Goal: Task Accomplishment & Management: Complete application form

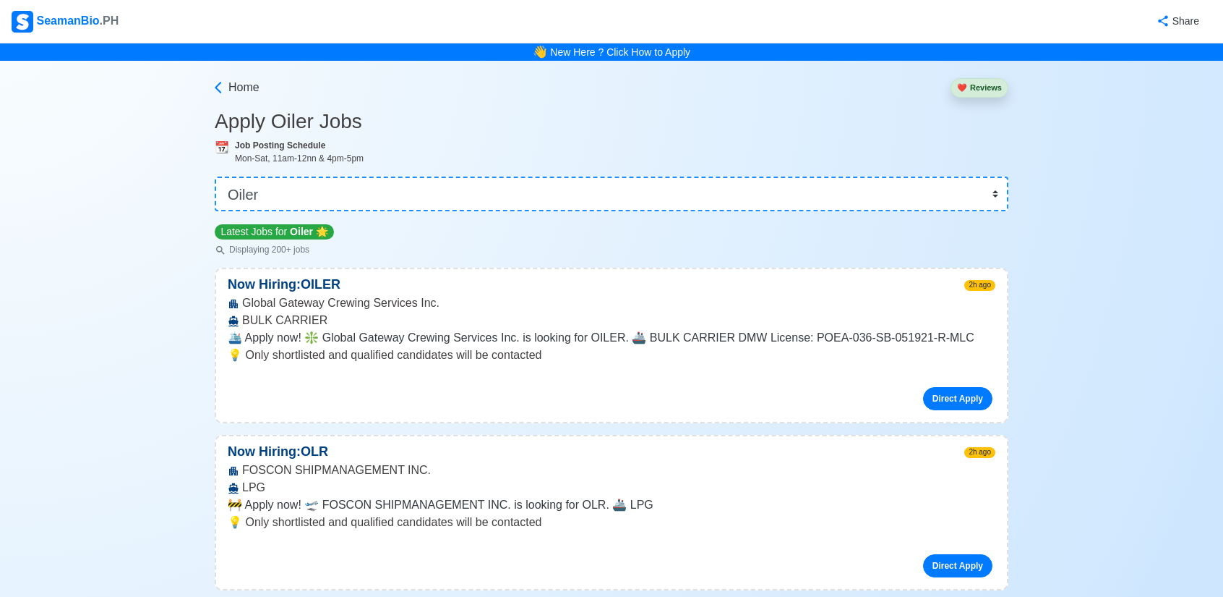
select select "Oiler"
click at [227, 86] on link "Home" at bounding box center [235, 87] width 48 height 17
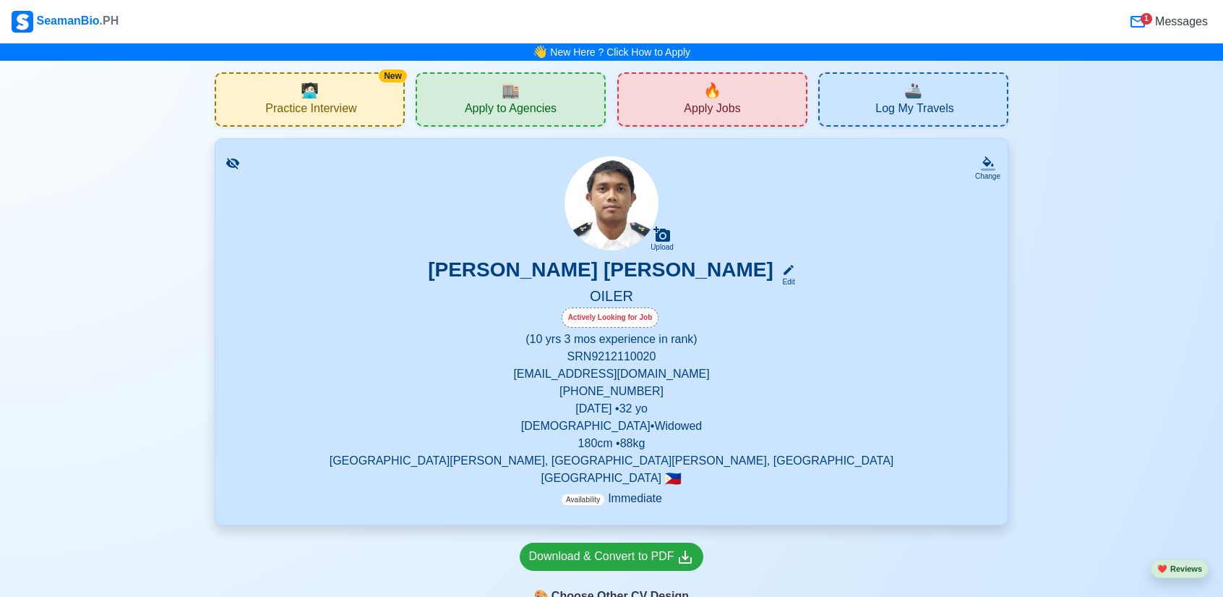
click at [704, 101] on span "Apply Jobs" at bounding box center [712, 110] width 56 height 18
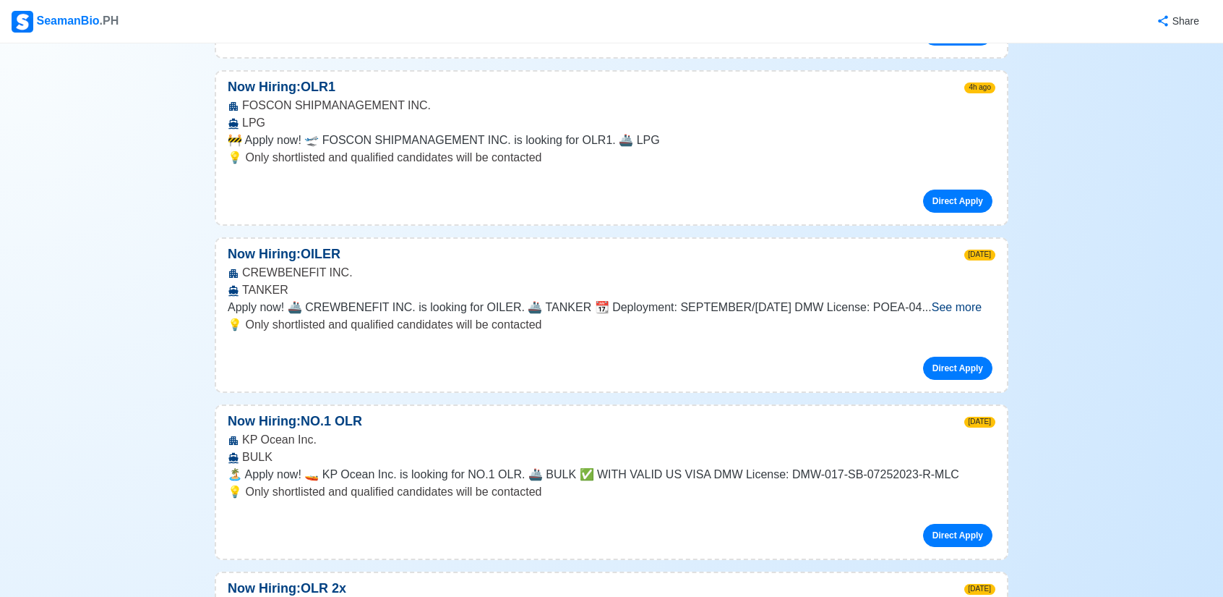
scroll to position [578, 0]
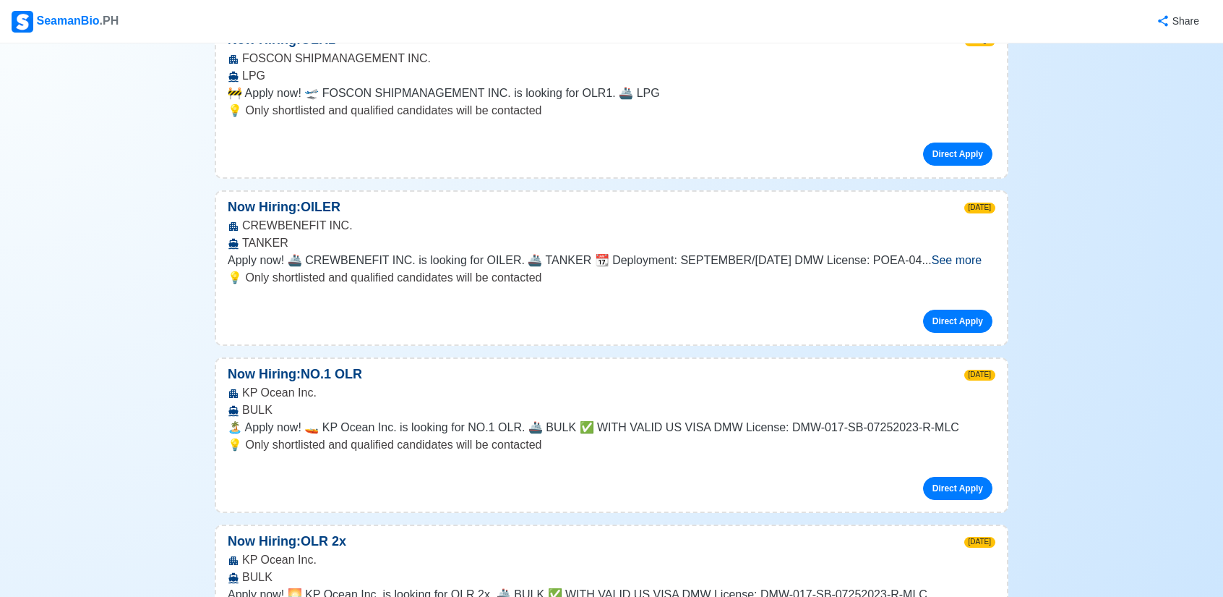
click at [979, 261] on span "See more" at bounding box center [957, 260] width 50 height 12
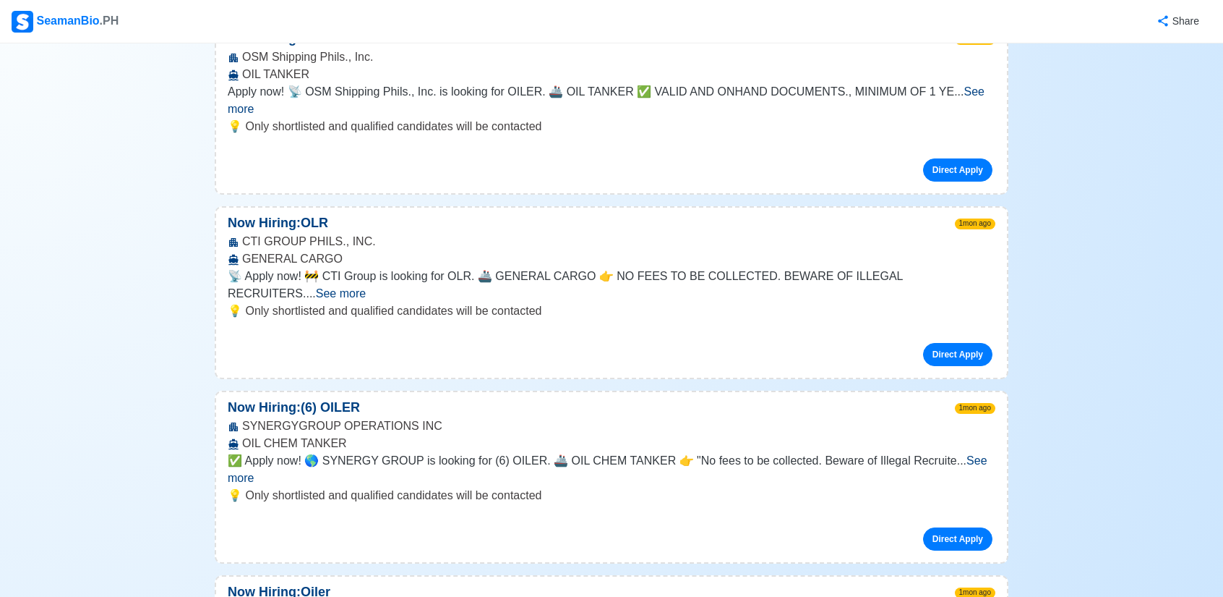
scroll to position [7158, 0]
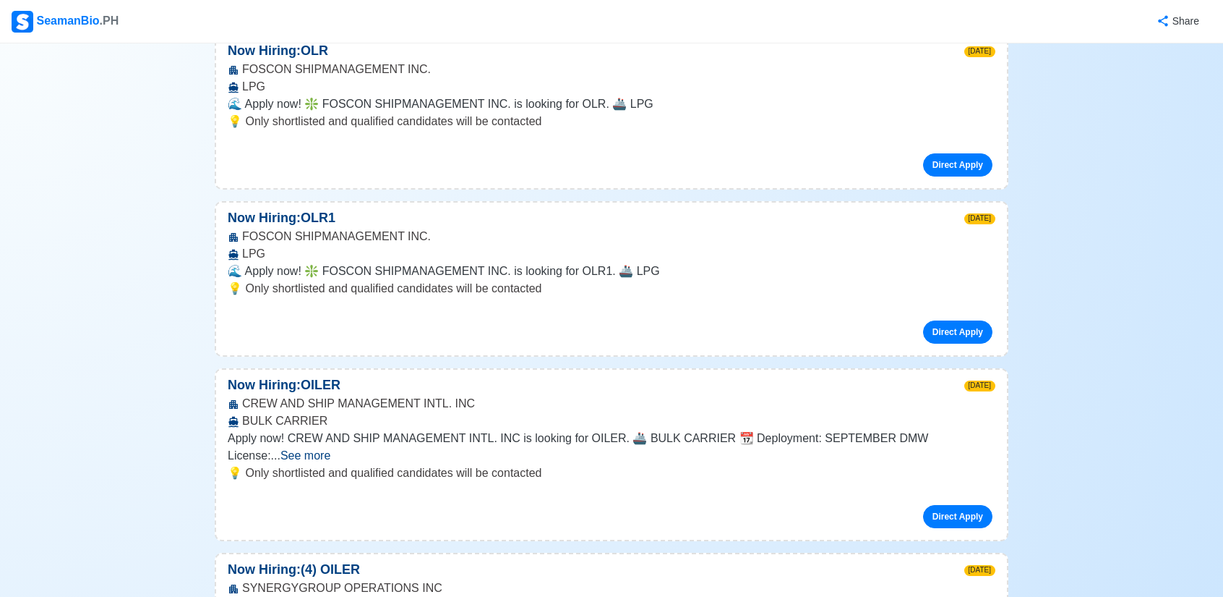
scroll to position [0, 0]
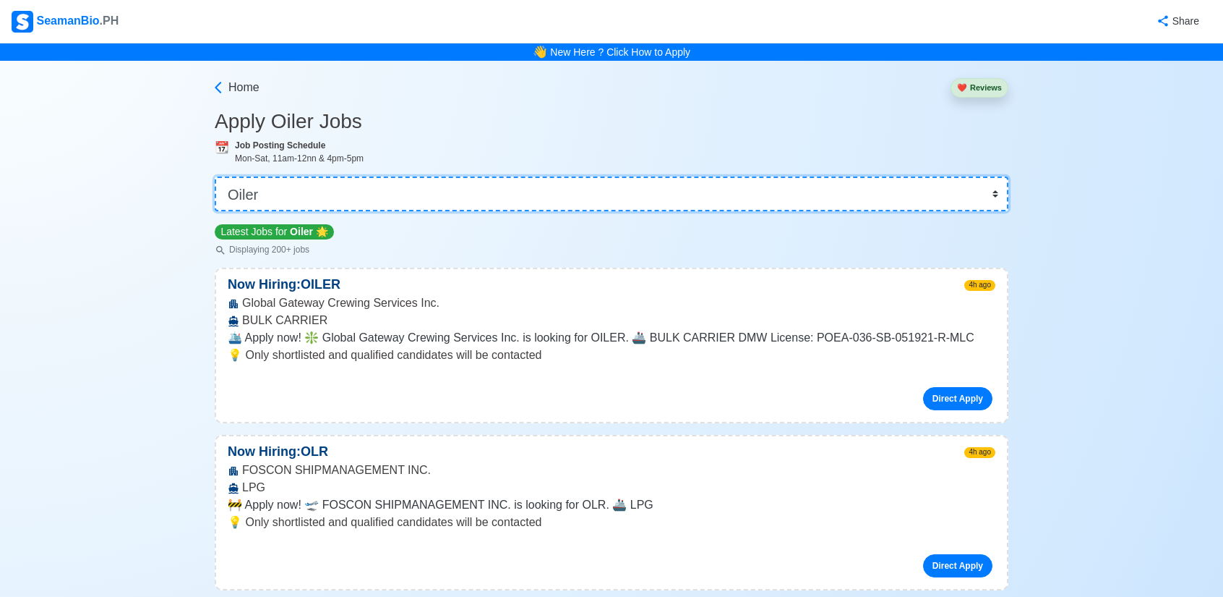
click at [996, 189] on select "👉 Select Rank or Position Master Chief Officer 2nd Officer 3rd Officer Junior O…" at bounding box center [612, 193] width 794 height 35
select select "Motorman"
click at [216, 176] on select "👉 Select Rank or Position Master Chief Officer 2nd Officer 3rd Officer Junior O…" at bounding box center [612, 193] width 794 height 35
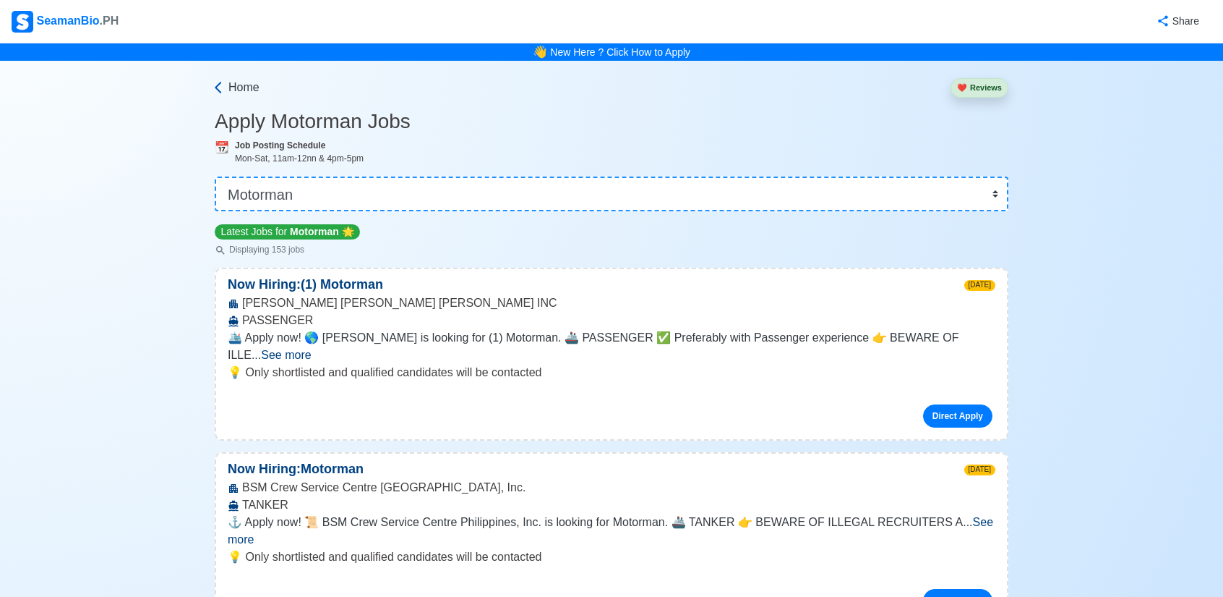
click at [234, 85] on span "Home" at bounding box center [243, 87] width 31 height 17
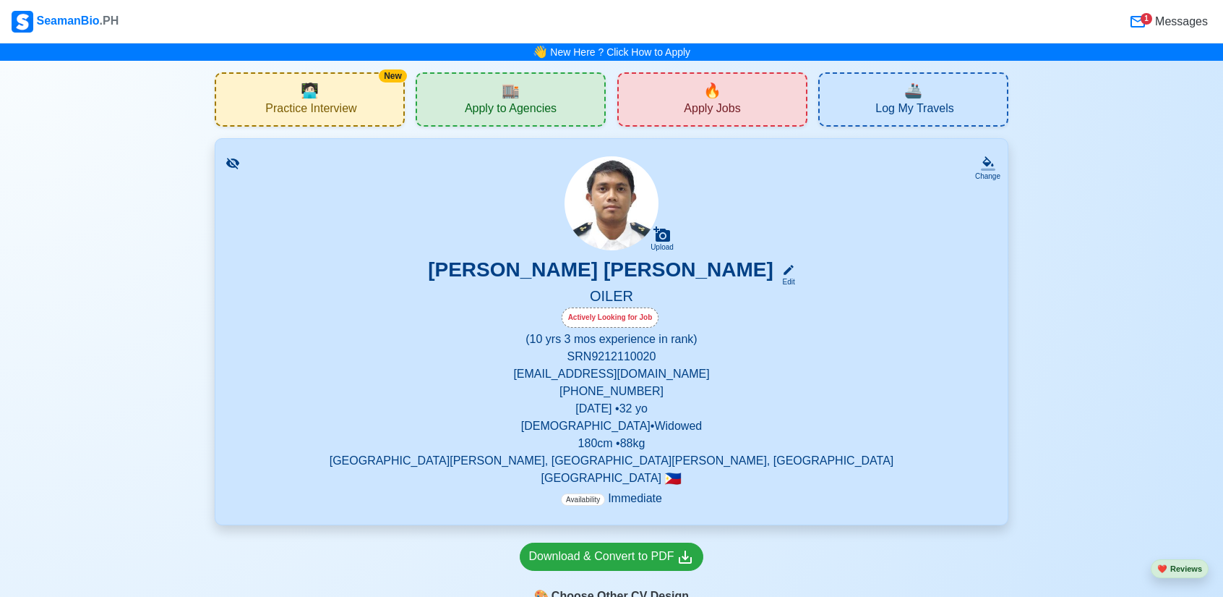
click at [544, 99] on div "🏬 Apply to Agencies" at bounding box center [511, 99] width 190 height 54
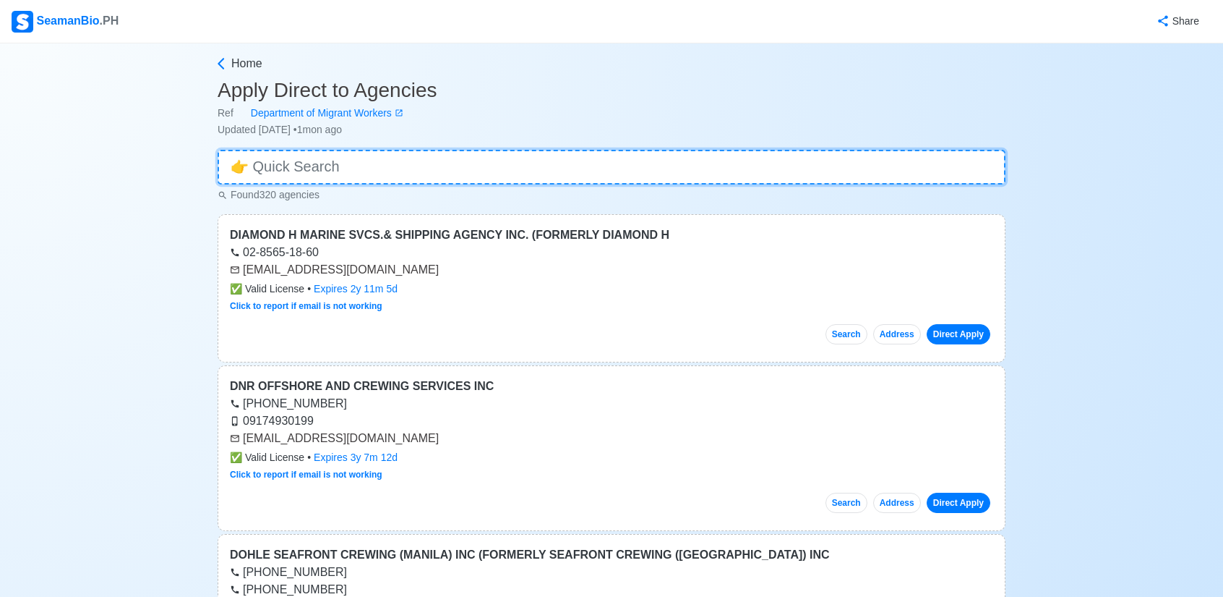
click at [327, 170] on input at bounding box center [612, 167] width 788 height 35
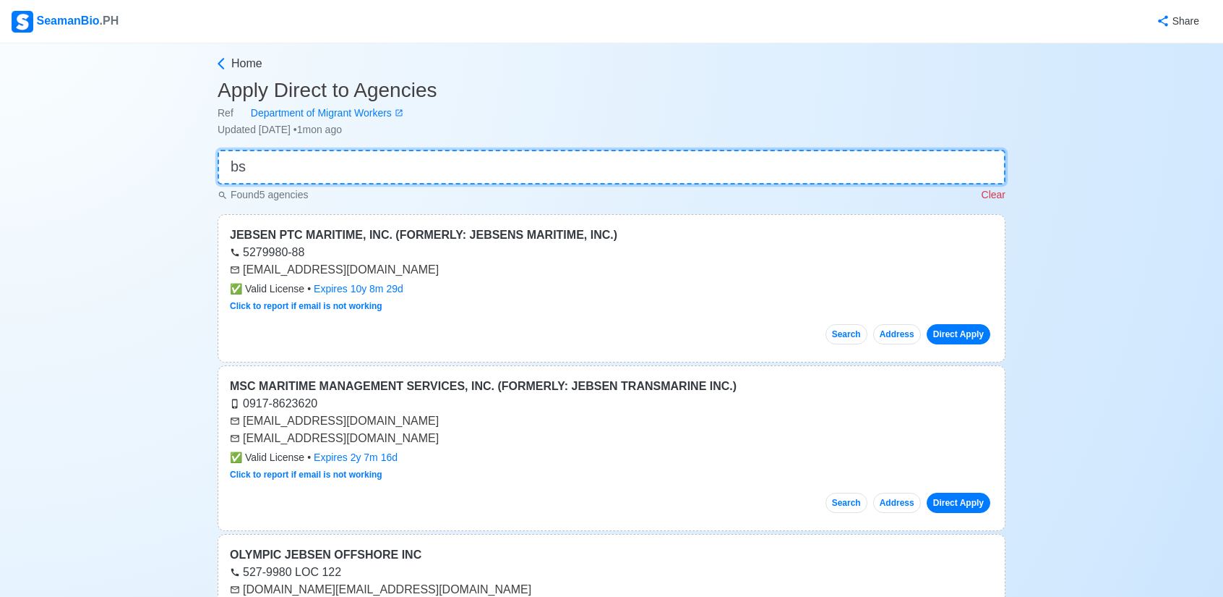
type input "b"
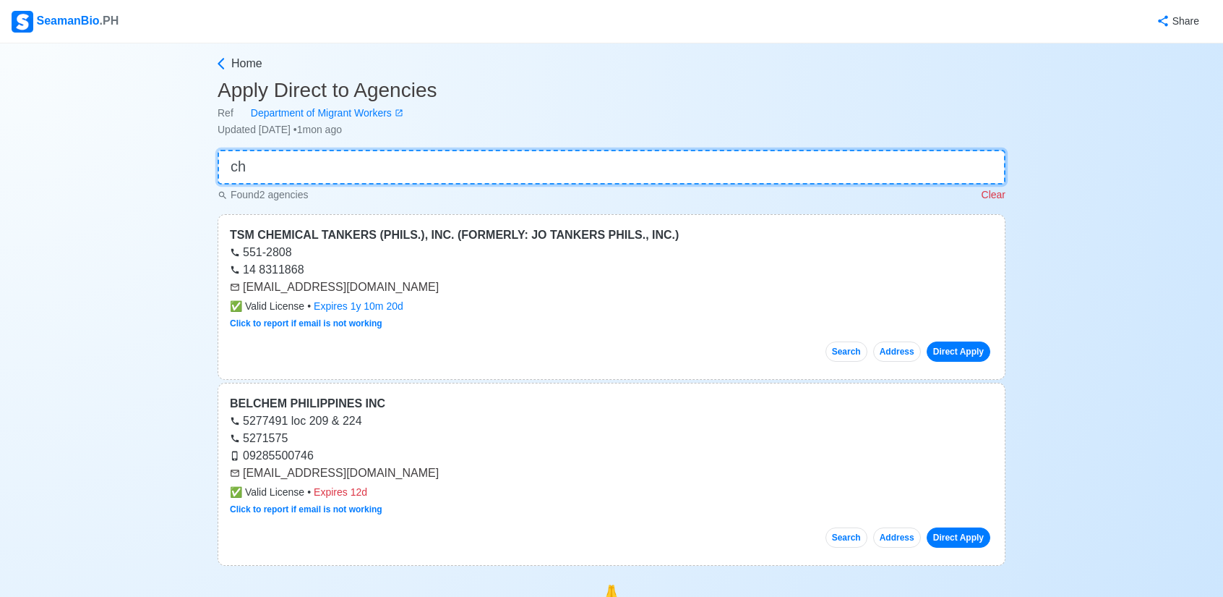
type input "c"
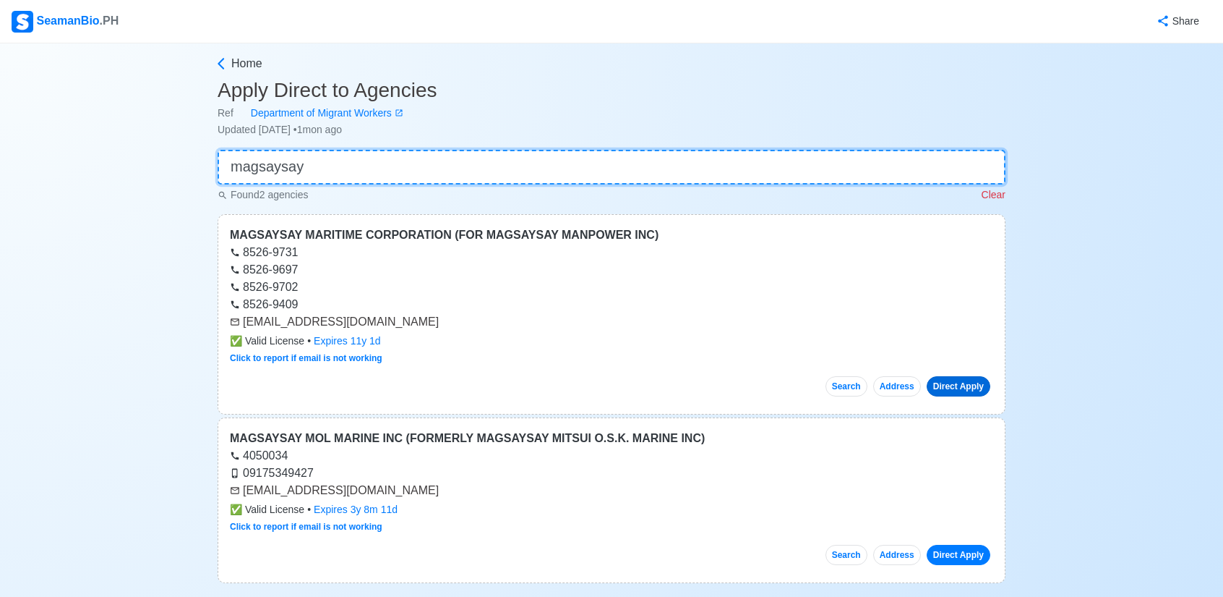
type input "magsaysay"
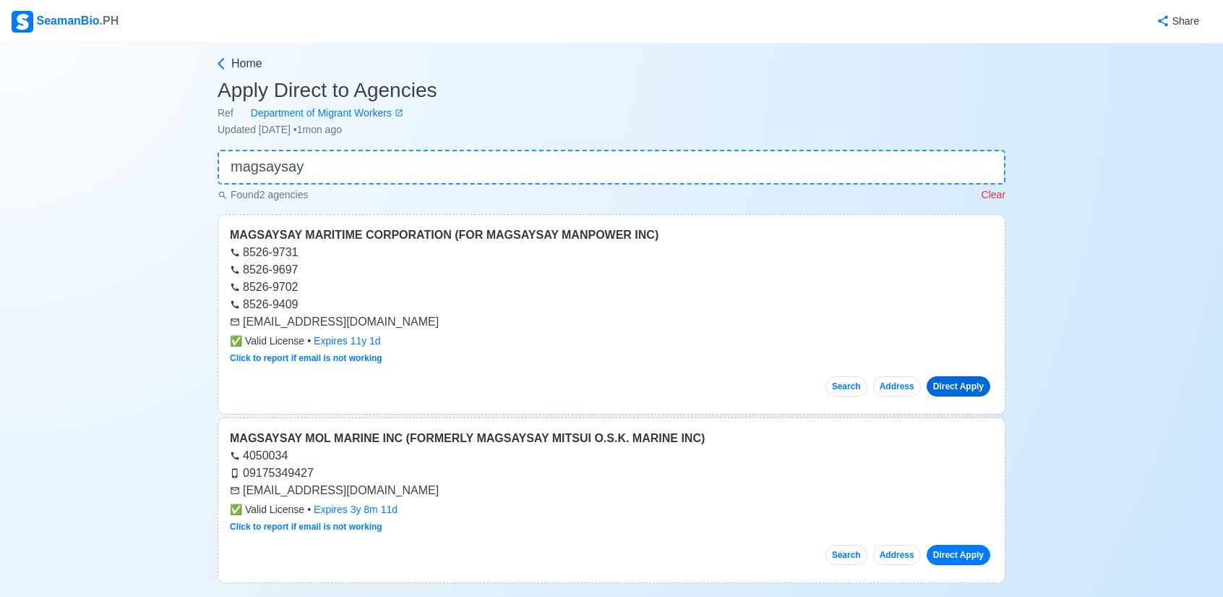
click at [962, 384] on link "Direct Apply" at bounding box center [959, 386] width 64 height 20
